Goal: Check status: Check status

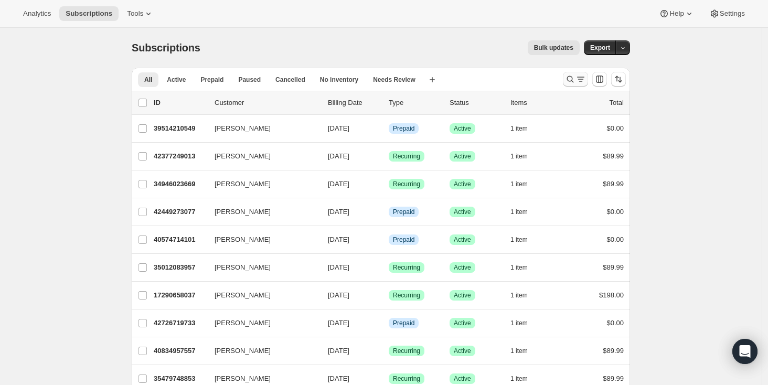
click at [571, 77] on icon "Search and filter results" at bounding box center [570, 79] width 7 height 7
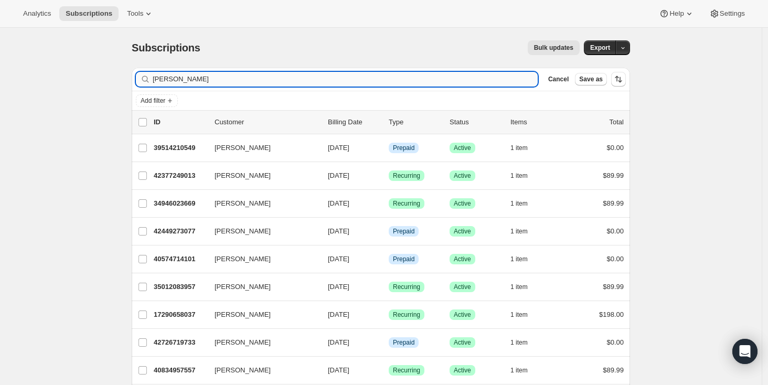
type input "[PERSON_NAME]"
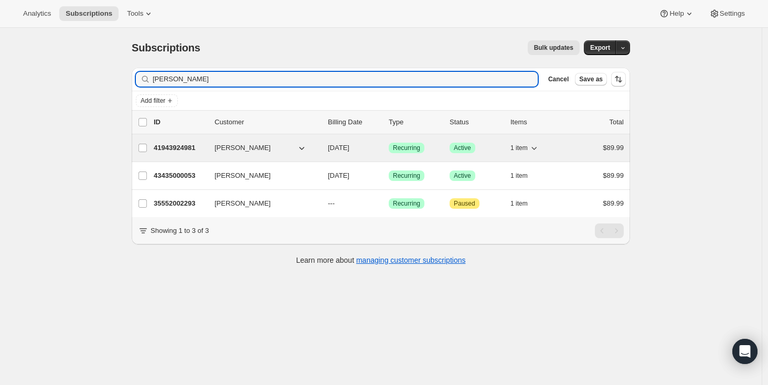
click at [181, 148] on p "41943924981" at bounding box center [180, 148] width 52 height 10
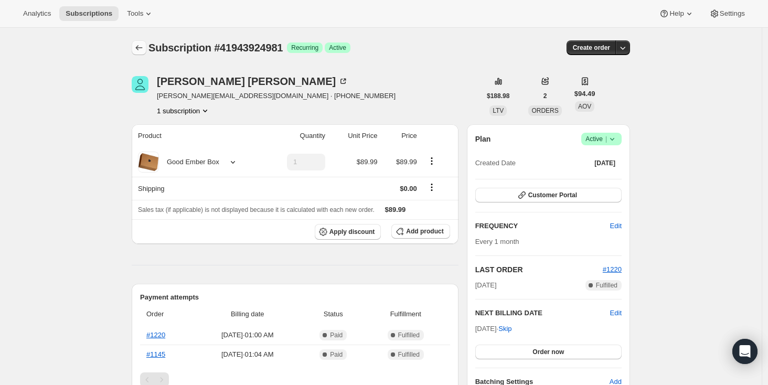
click at [142, 48] on icon "Subscriptions" at bounding box center [139, 48] width 10 height 10
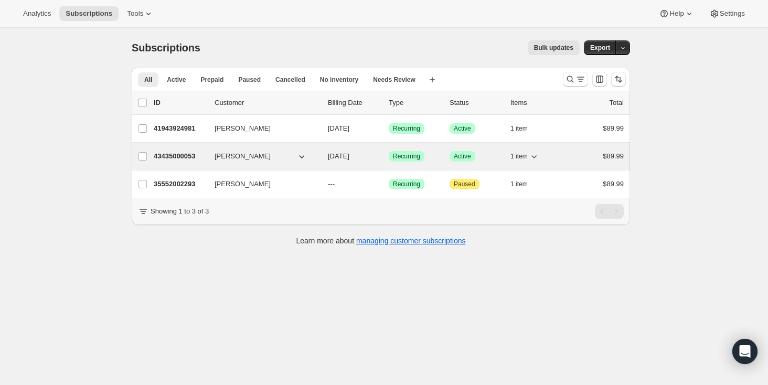
click at [183, 157] on p "43435000053" at bounding box center [180, 156] width 52 height 10
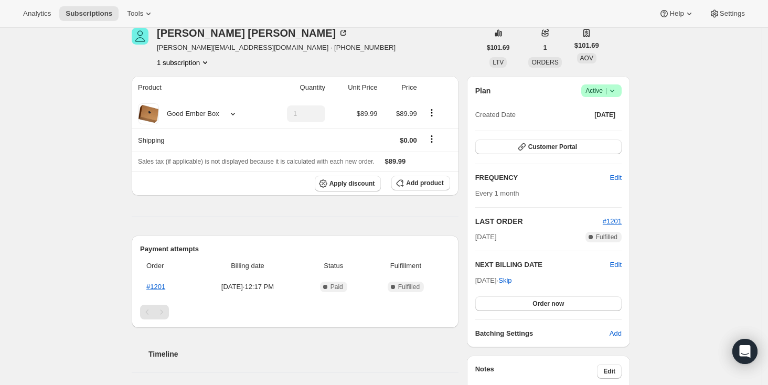
scroll to position [48, 0]
